Goal: Find specific page/section

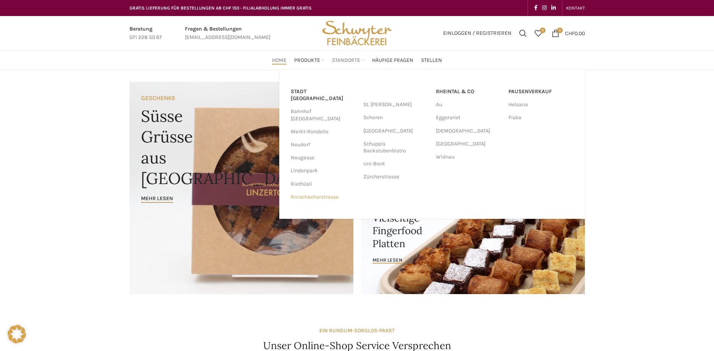
click at [330, 191] on link "Rorschacherstrasse" at bounding box center [323, 197] width 65 height 13
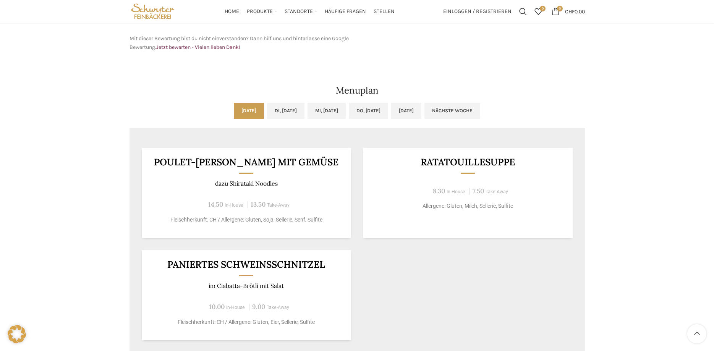
scroll to position [299, 0]
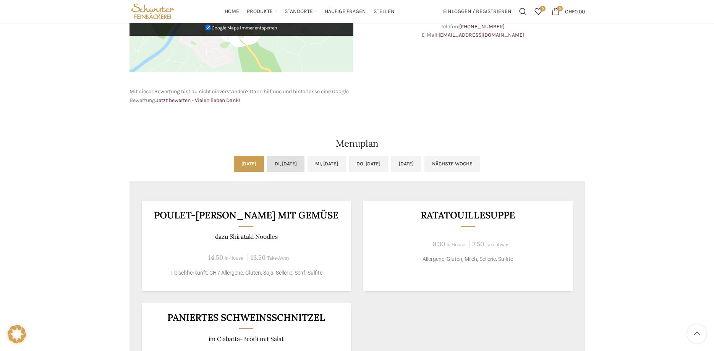
click at [271, 162] on link "Di, [DATE]" at bounding box center [285, 164] width 37 height 16
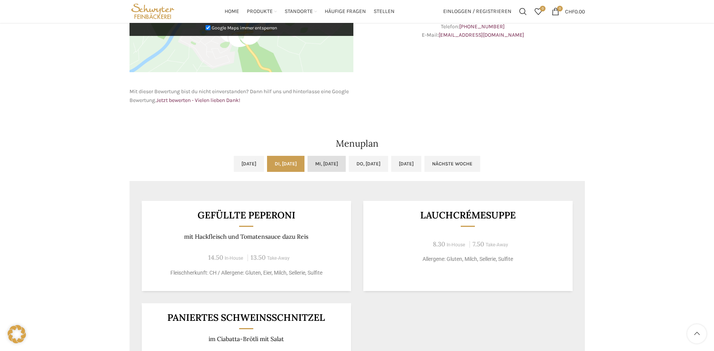
click at [324, 165] on link "Mi, [DATE]" at bounding box center [326, 164] width 38 height 16
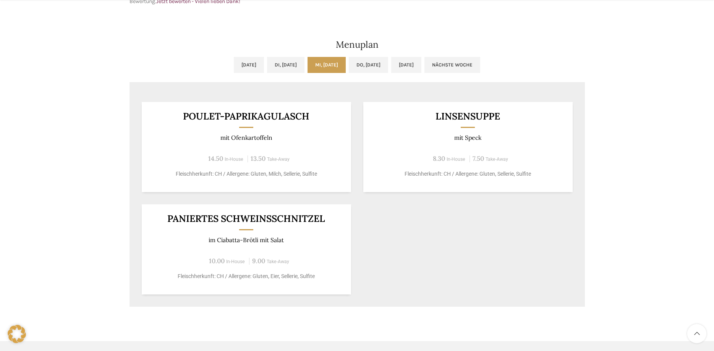
scroll to position [416, 0]
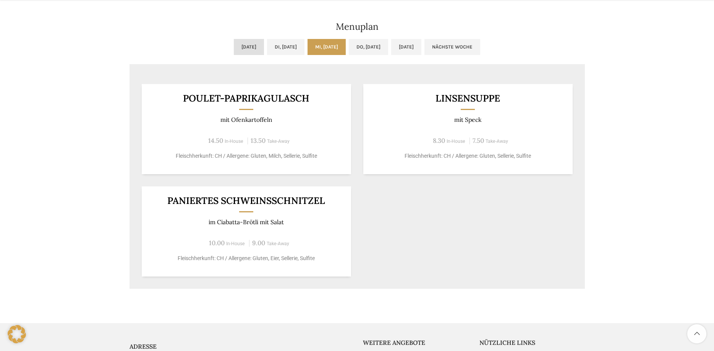
click at [234, 47] on link "[DATE]" at bounding box center [249, 47] width 30 height 16
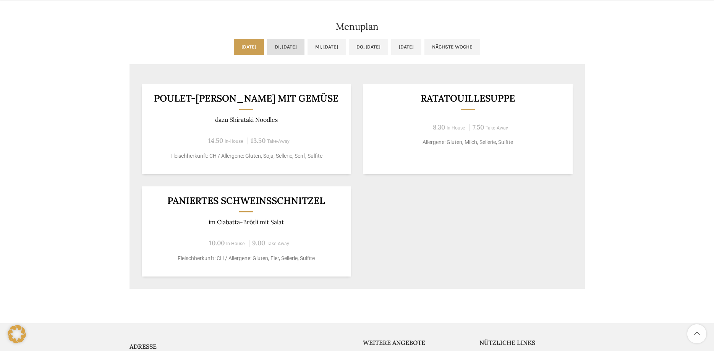
click at [288, 50] on link "Di, [DATE]" at bounding box center [285, 47] width 37 height 16
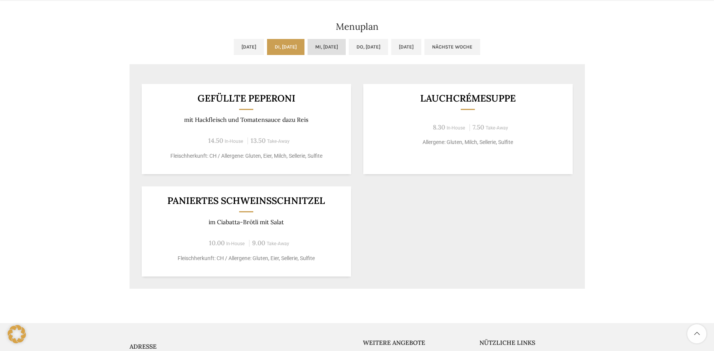
click at [334, 45] on link "Mi, [DATE]" at bounding box center [326, 47] width 38 height 16
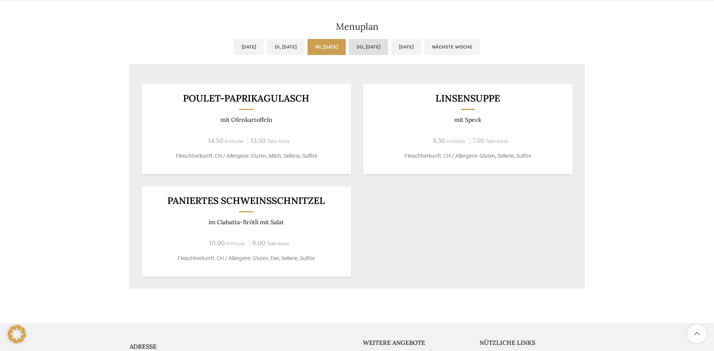
click at [377, 41] on link "Do, [DATE]" at bounding box center [368, 47] width 39 height 16
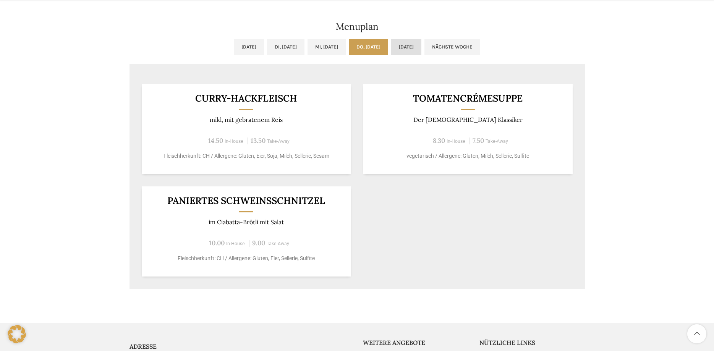
click at [421, 46] on link "[DATE]" at bounding box center [406, 47] width 30 height 16
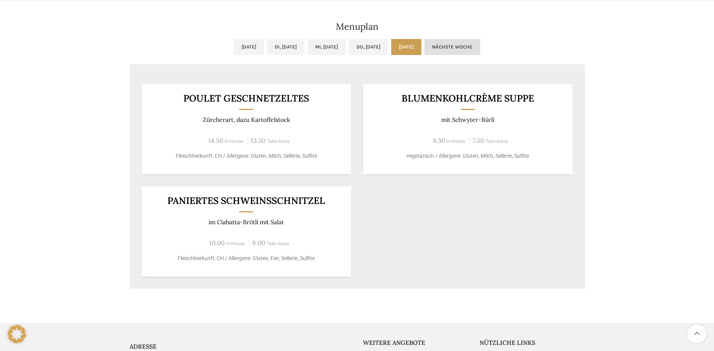
click at [480, 45] on link "Nächste Woche" at bounding box center [452, 47] width 56 height 16
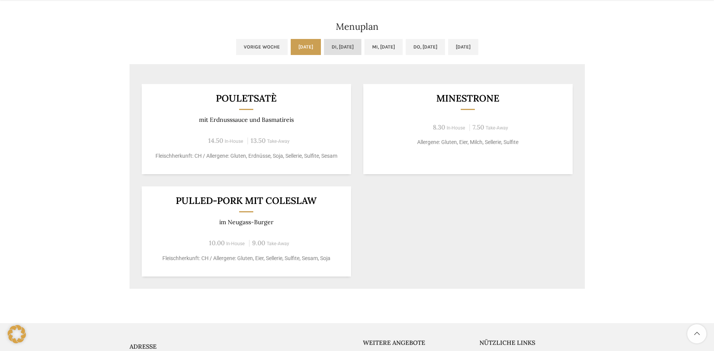
click at [330, 45] on link "Di, [DATE]" at bounding box center [342, 47] width 37 height 16
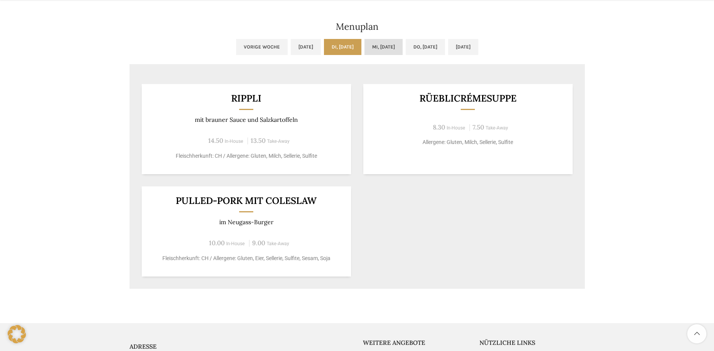
click at [394, 43] on link "Mi, [DATE]" at bounding box center [383, 47] width 38 height 16
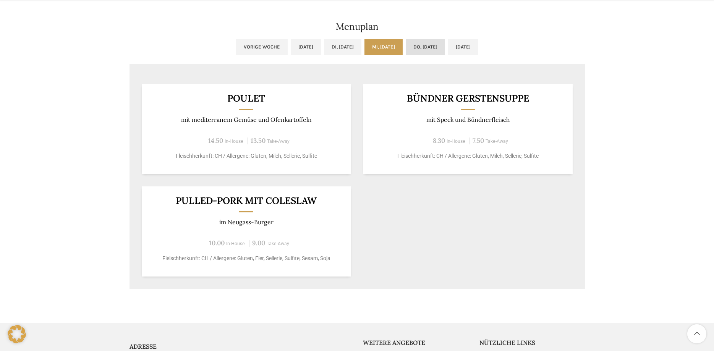
click at [444, 44] on link "Do, [DATE]" at bounding box center [425, 47] width 39 height 16
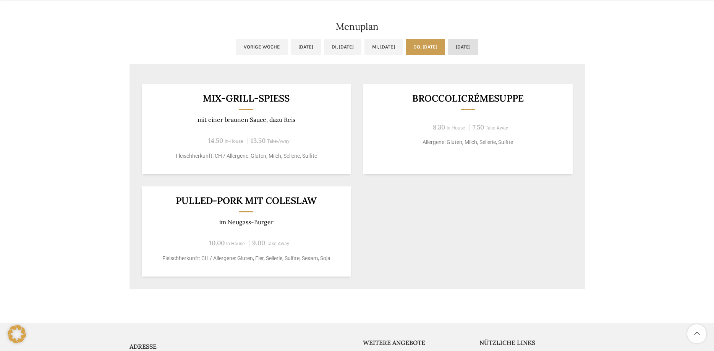
click at [478, 44] on link "[DATE]" at bounding box center [463, 47] width 30 height 16
